Goal: Task Accomplishment & Management: Complete application form

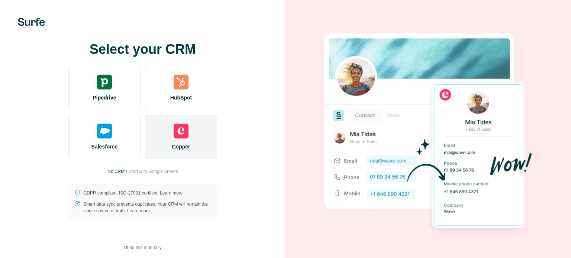
click at [164, 115] on div "Copper" at bounding box center [181, 137] width 72 height 45
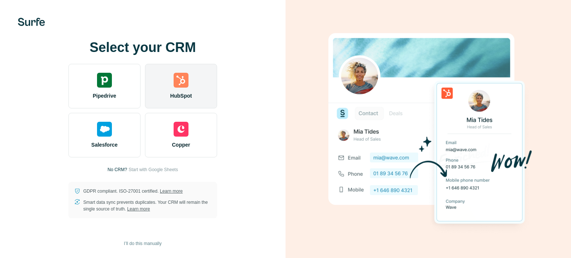
click at [166, 95] on body "Select your CRM Pipedrive HubSpot Salesforce Copper No CRM? Start with Google S…" at bounding box center [285, 129] width 571 height 258
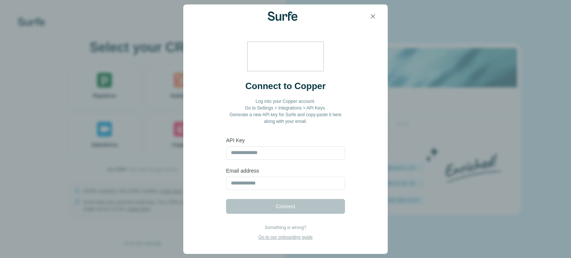
click at [376, 15] on button "button" at bounding box center [372, 16] width 15 height 15
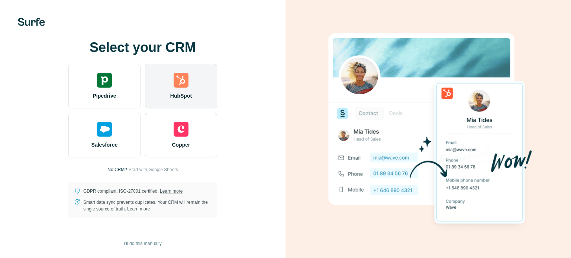
click at [187, 90] on div "HubSpot" at bounding box center [181, 86] width 72 height 45
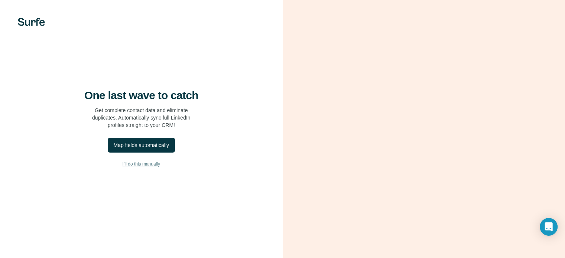
click at [148, 168] on span "I’ll do this manually" at bounding box center [142, 164] width 38 height 7
